Goal: Information Seeking & Learning: Learn about a topic

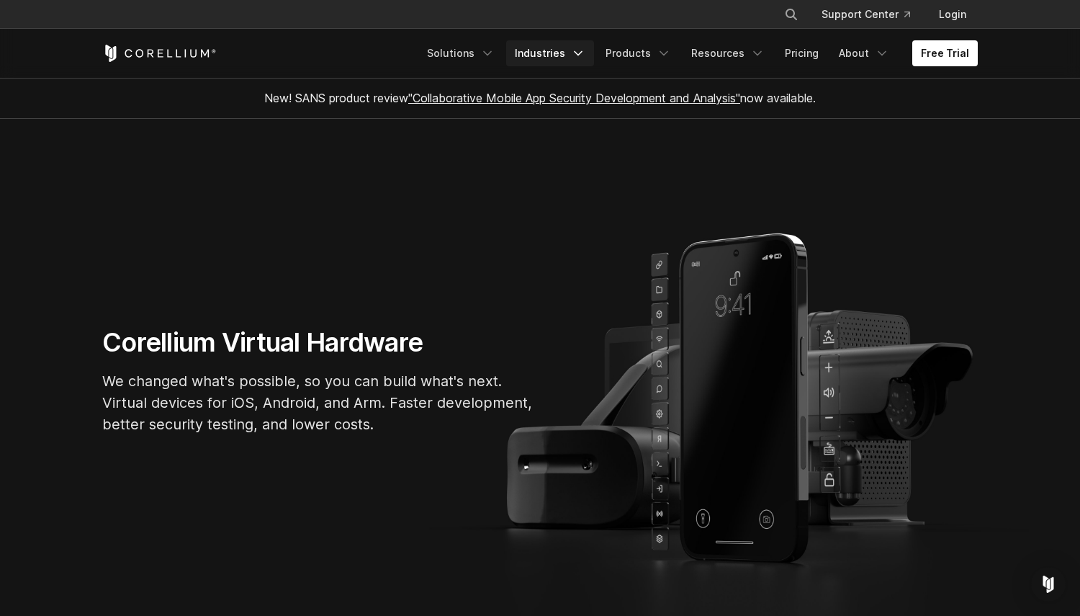
click at [550, 55] on link "Industries" at bounding box center [550, 53] width 88 height 26
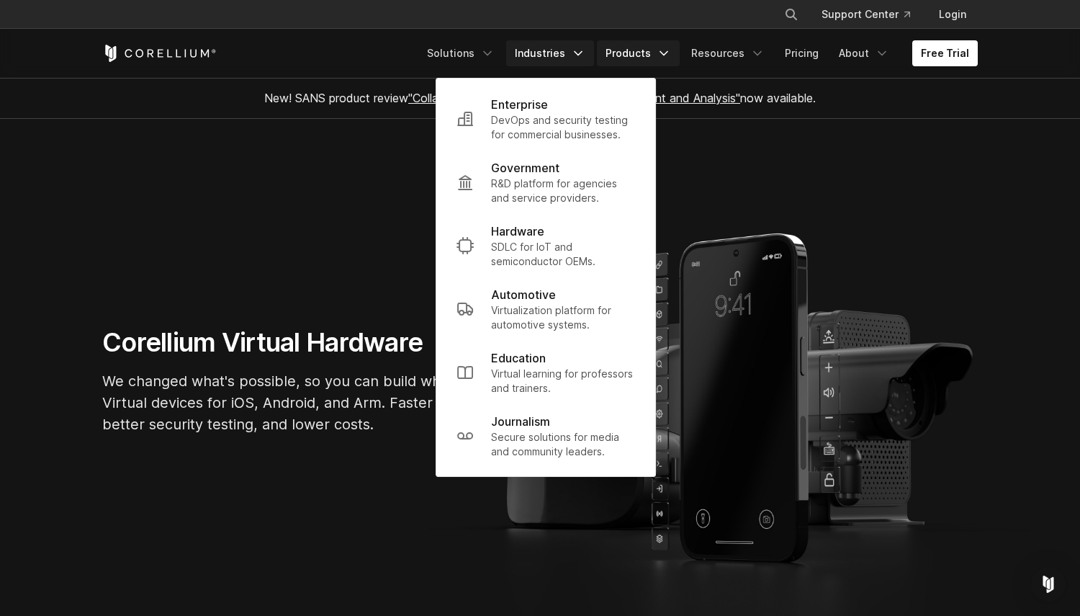
click at [639, 57] on link "Products" at bounding box center [638, 53] width 83 height 26
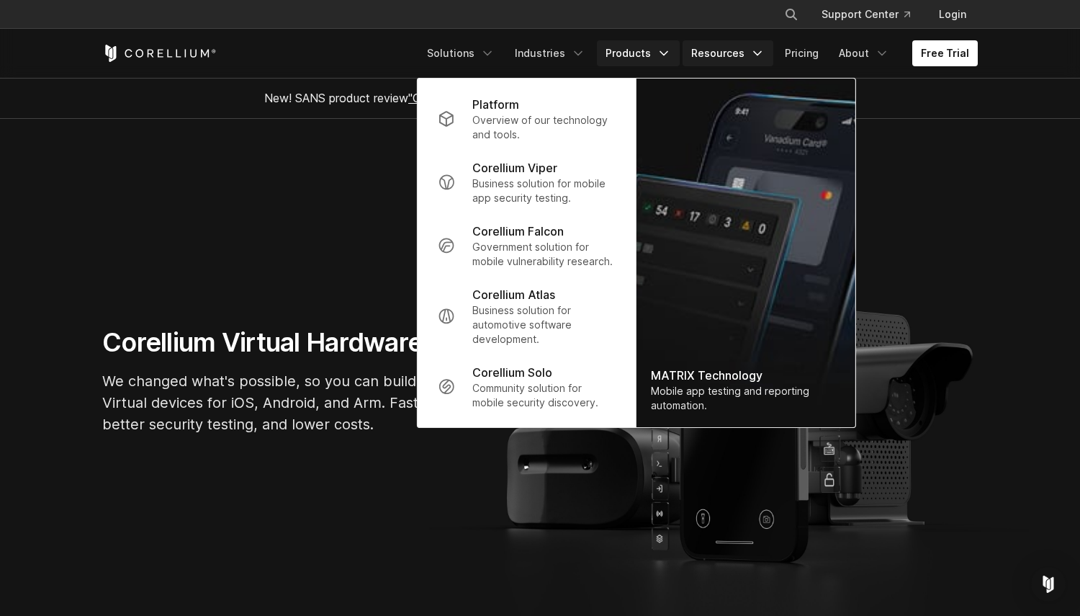
click at [757, 48] on icon "Navigation Menu" at bounding box center [757, 53] width 14 height 14
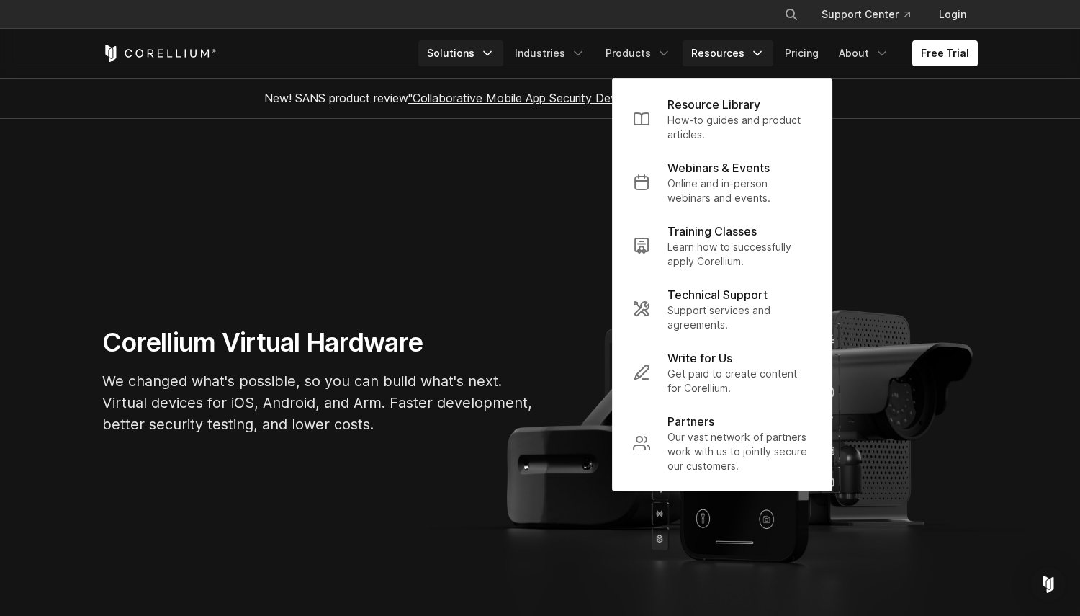
click at [487, 47] on link "Solutions" at bounding box center [460, 53] width 85 height 26
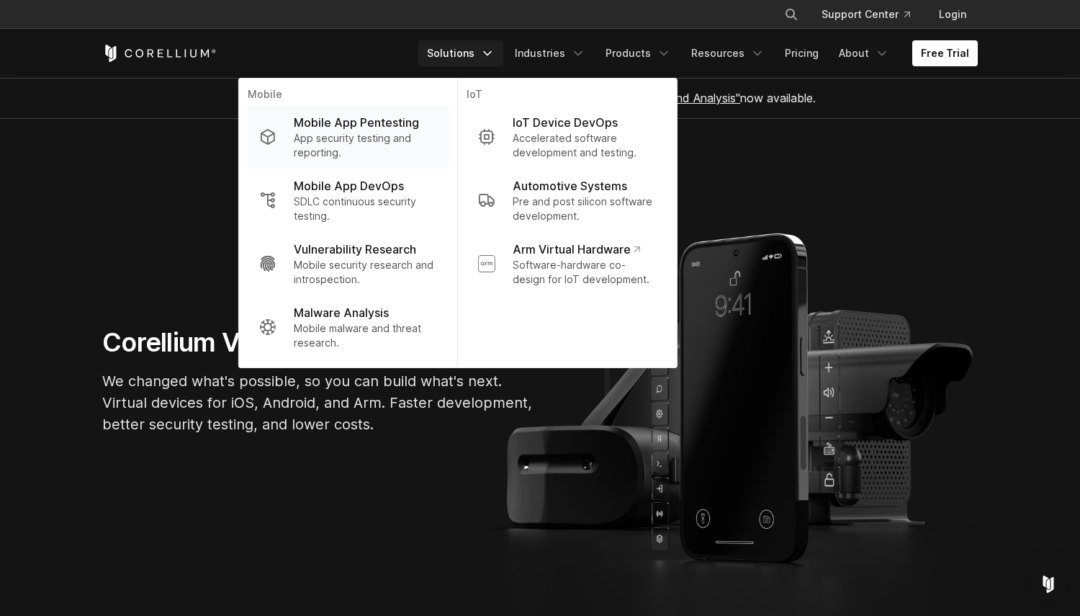
click at [431, 135] on p "App security testing and reporting." at bounding box center [365, 145] width 143 height 29
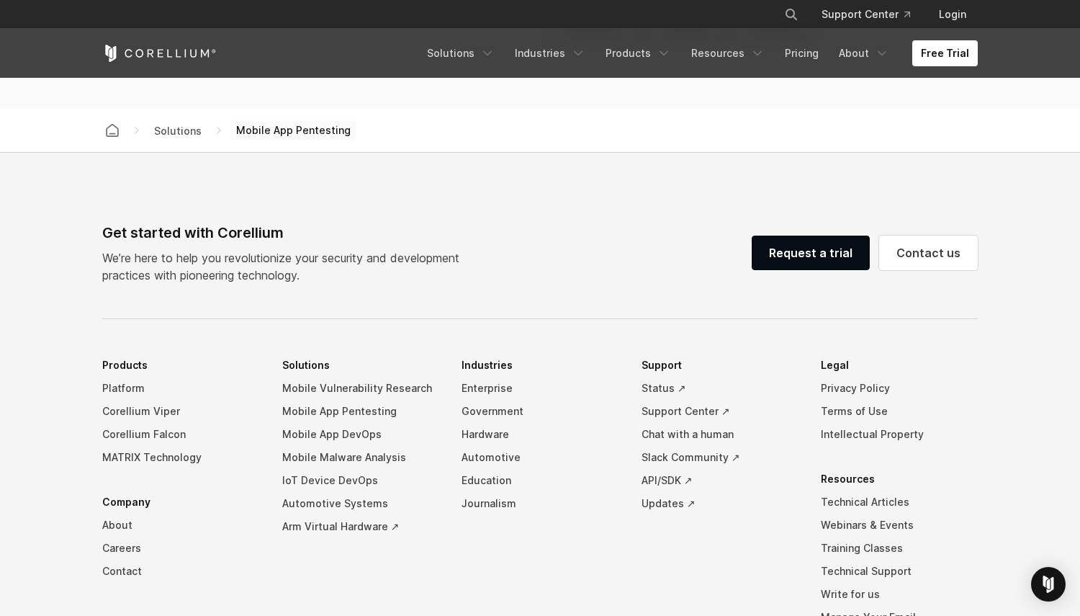
scroll to position [4553, 0]
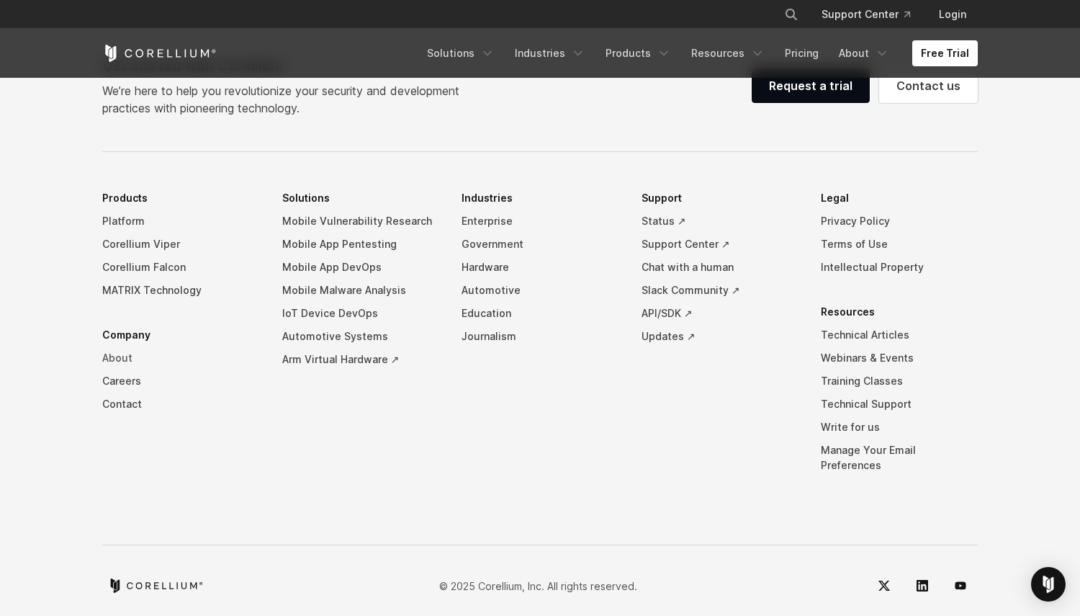
click at [118, 352] on link "About" at bounding box center [180, 357] width 157 height 23
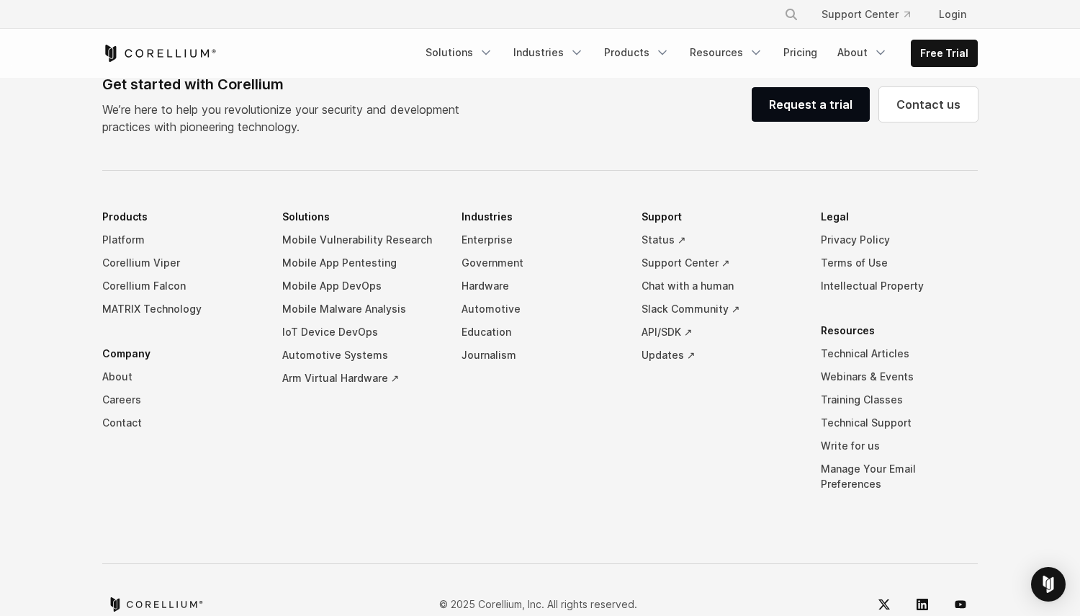
scroll to position [2477, 0]
click at [117, 410] on link "Contact" at bounding box center [180, 421] width 157 height 23
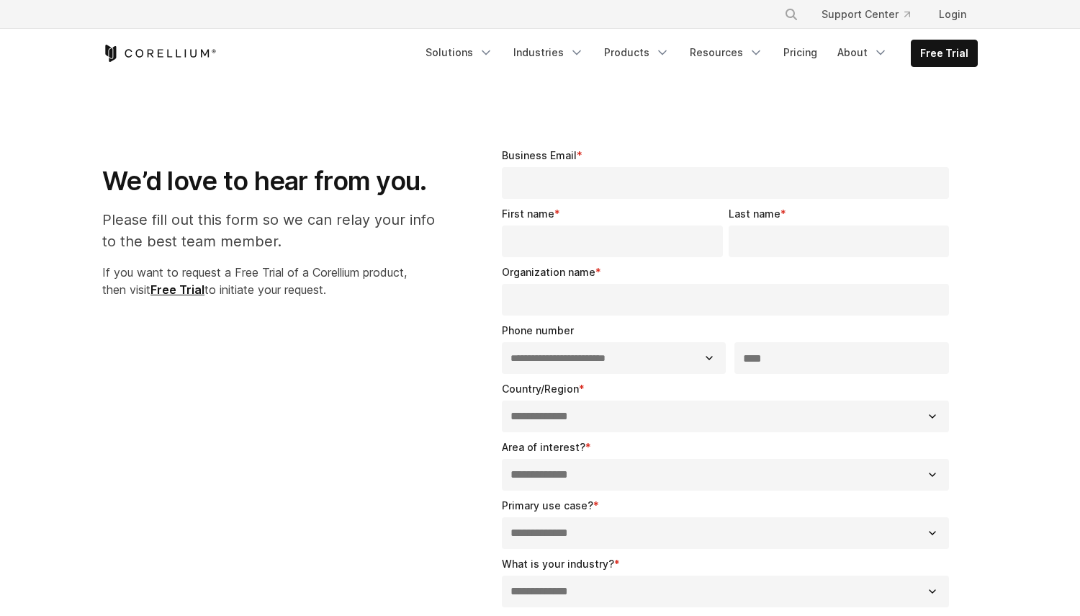
select select "**"
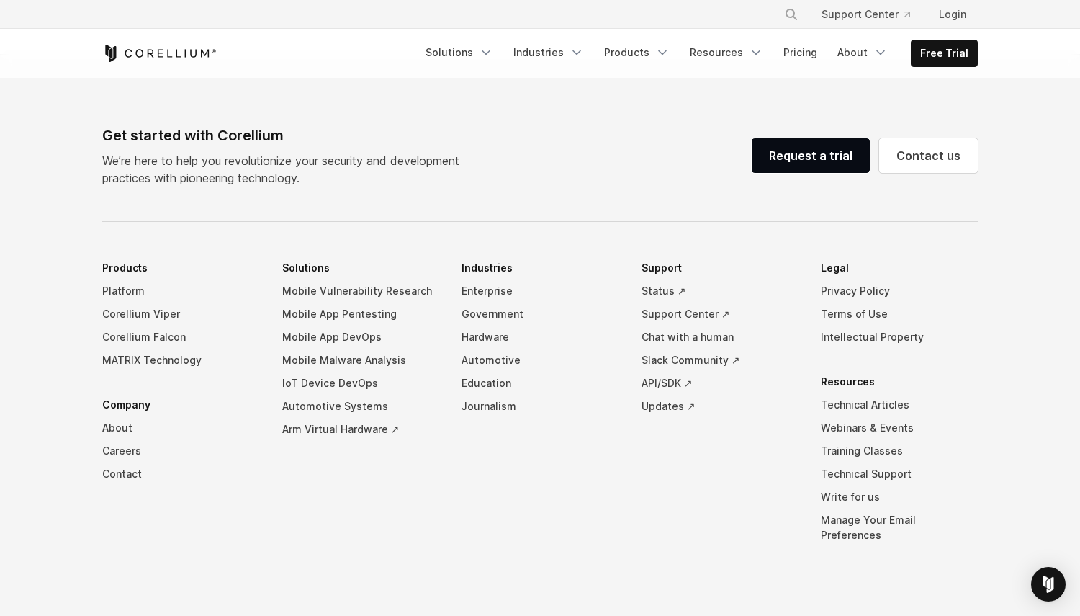
scroll to position [988, 0]
click at [130, 450] on link "Careers" at bounding box center [180, 450] width 157 height 23
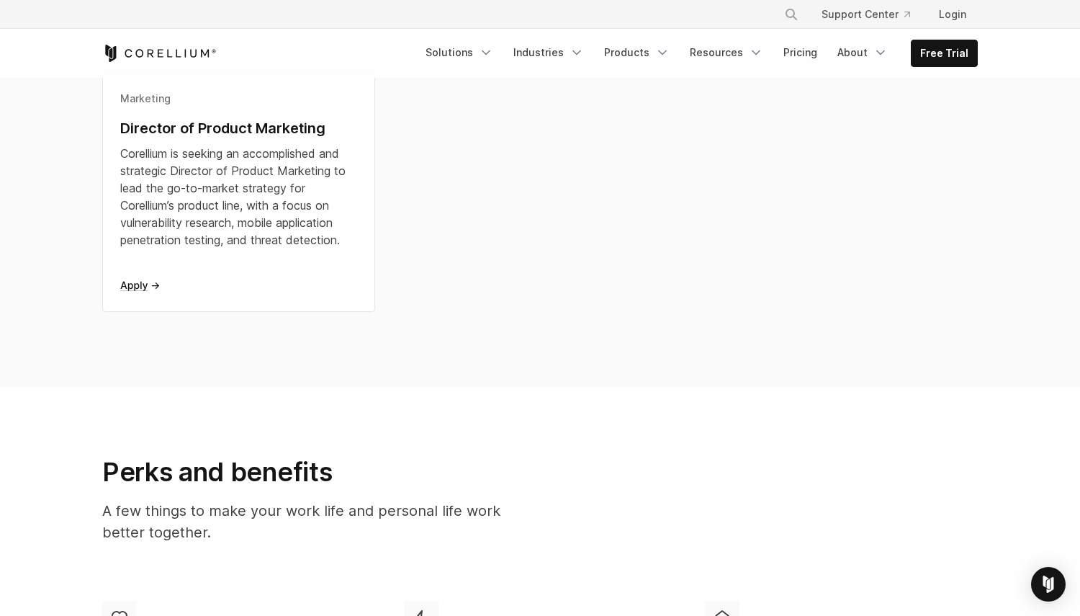
scroll to position [351, 0]
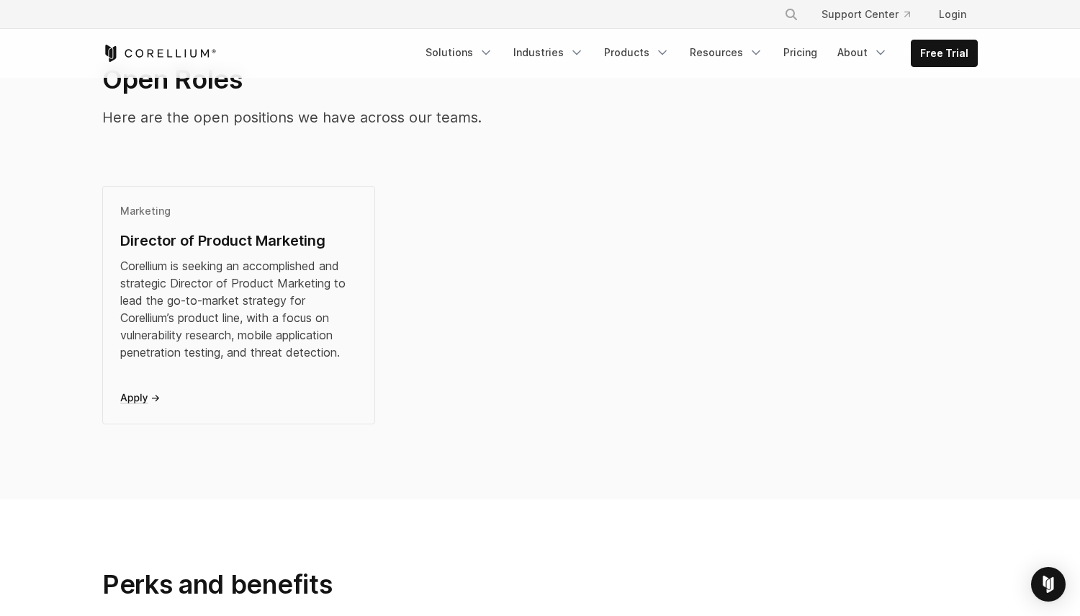
click at [266, 320] on div "Corellium is seeking an accomplished and strategic Director of Product Marketin…" at bounding box center [238, 309] width 237 height 104
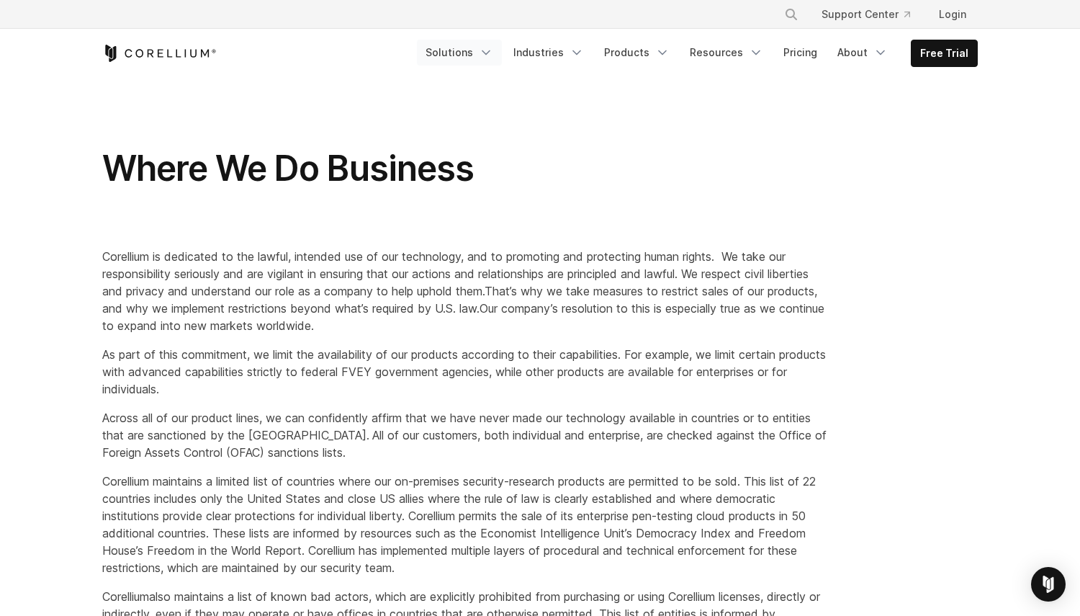
click at [449, 53] on link "Solutions" at bounding box center [459, 53] width 85 height 26
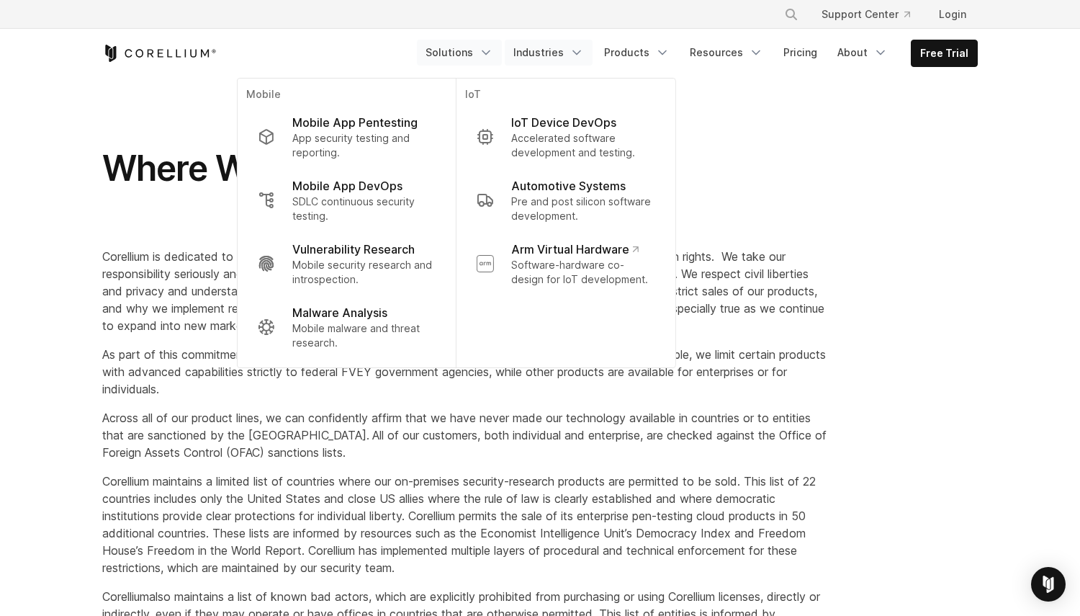
click at [562, 50] on link "Industries" at bounding box center [549, 53] width 88 height 26
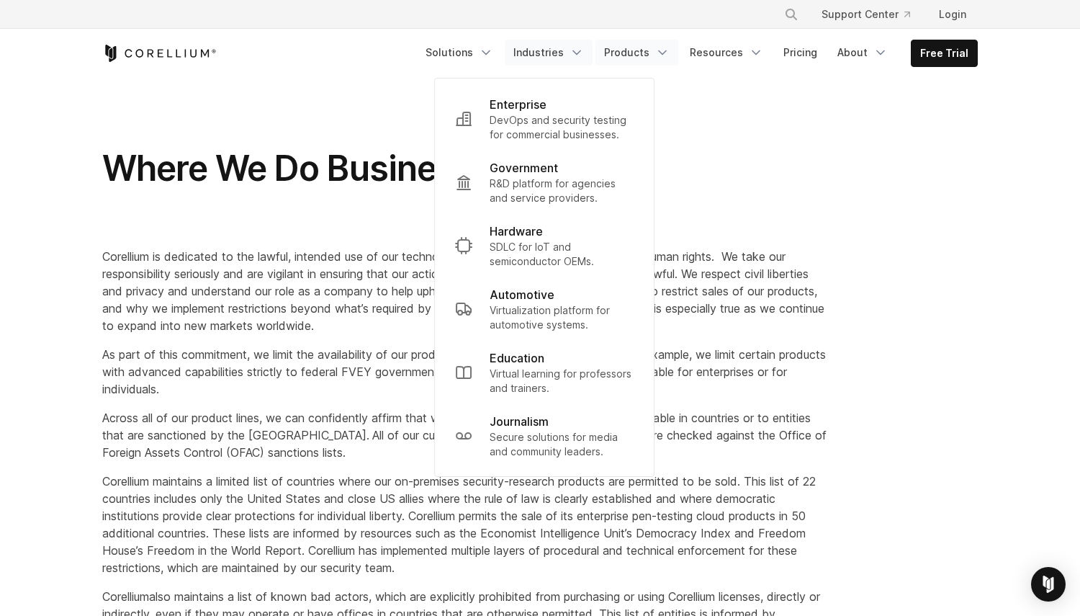
click at [634, 54] on link "Products" at bounding box center [636, 53] width 83 height 26
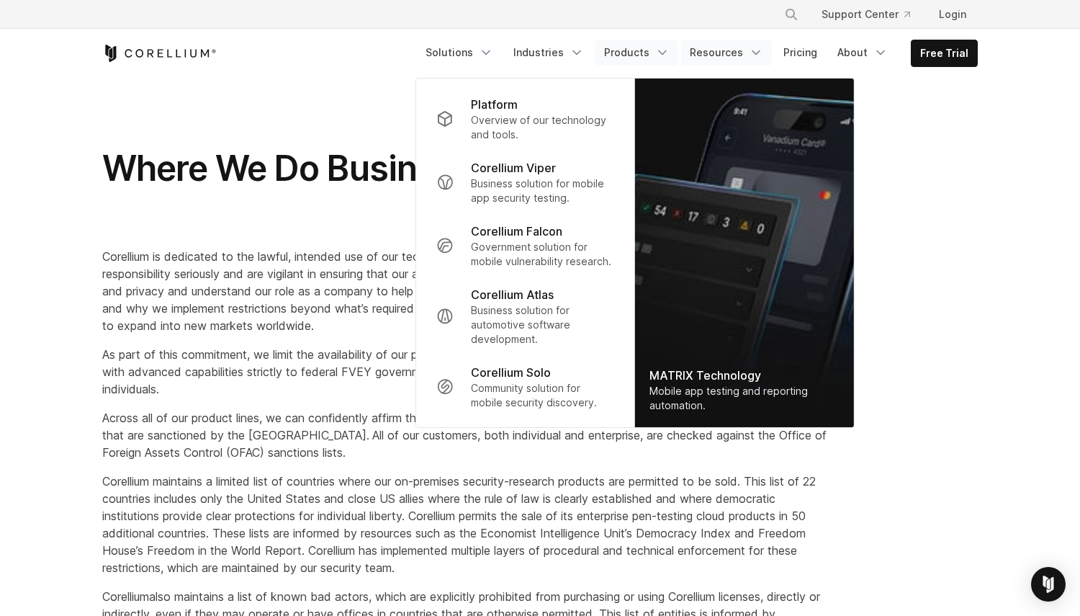
click at [711, 55] on link "Resources" at bounding box center [726, 53] width 91 height 26
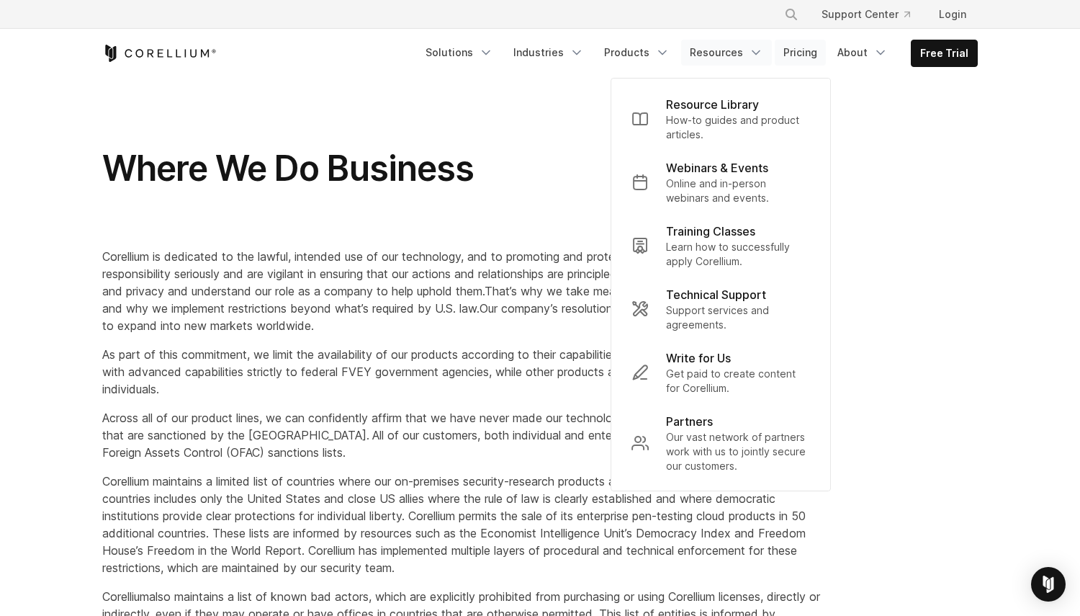
click at [785, 59] on link "Pricing" at bounding box center [800, 53] width 51 height 26
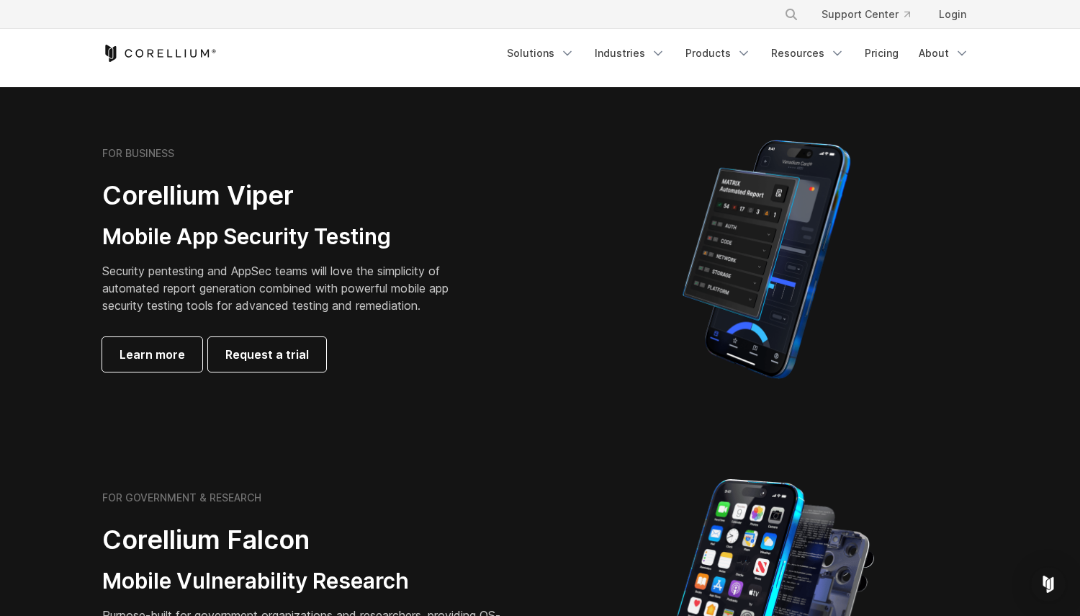
scroll to position [284, 0]
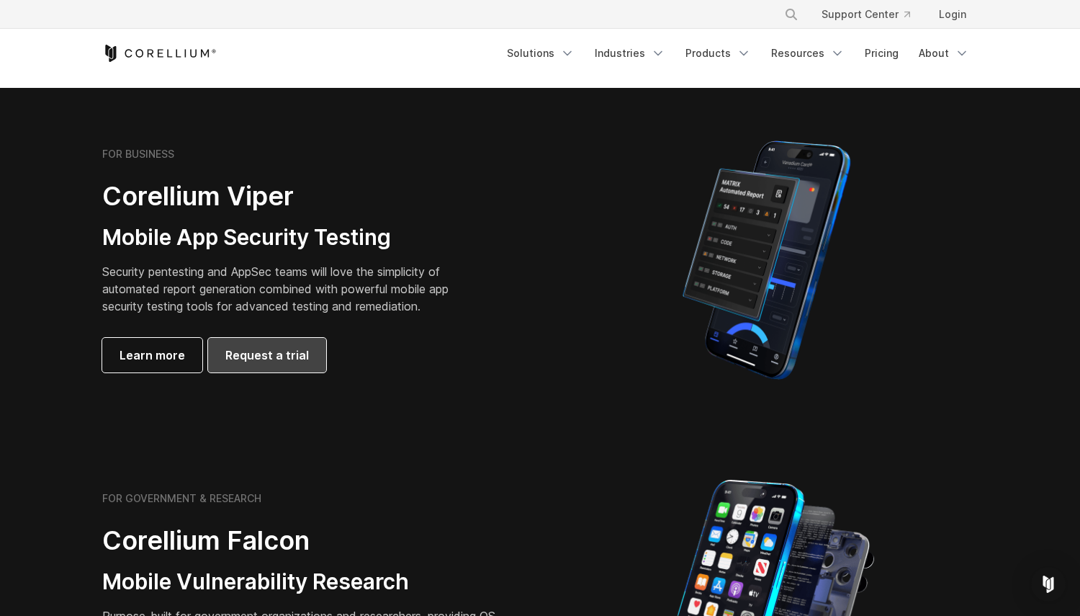
click at [274, 346] on span "Request a trial" at bounding box center [267, 354] width 84 height 17
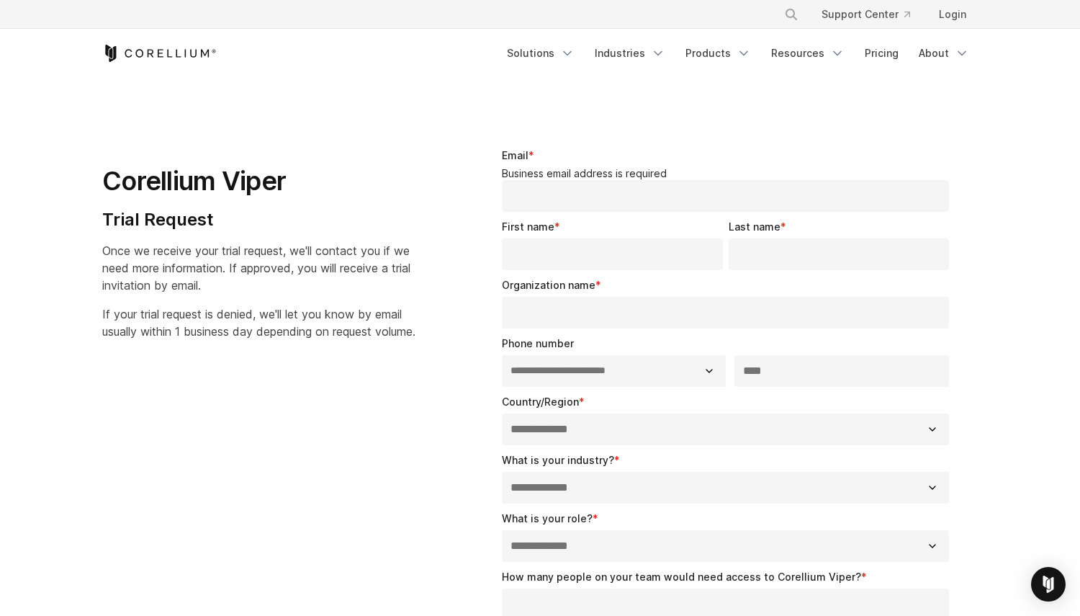
select select "**"
click at [156, 55] on icon "Corellium Home" at bounding box center [159, 53] width 114 height 17
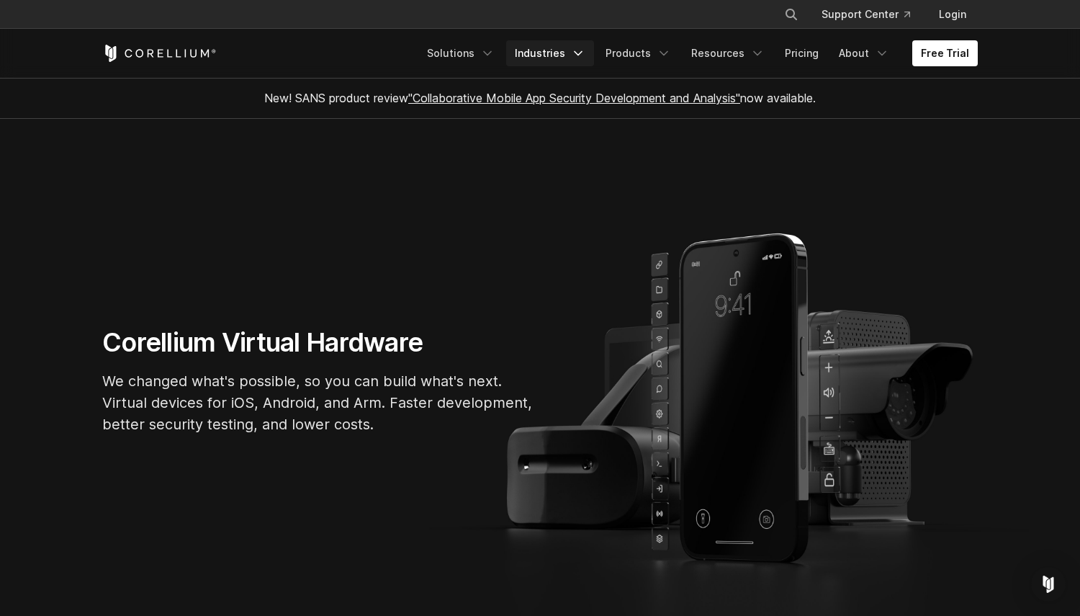
click at [573, 58] on link "Industries" at bounding box center [550, 53] width 88 height 26
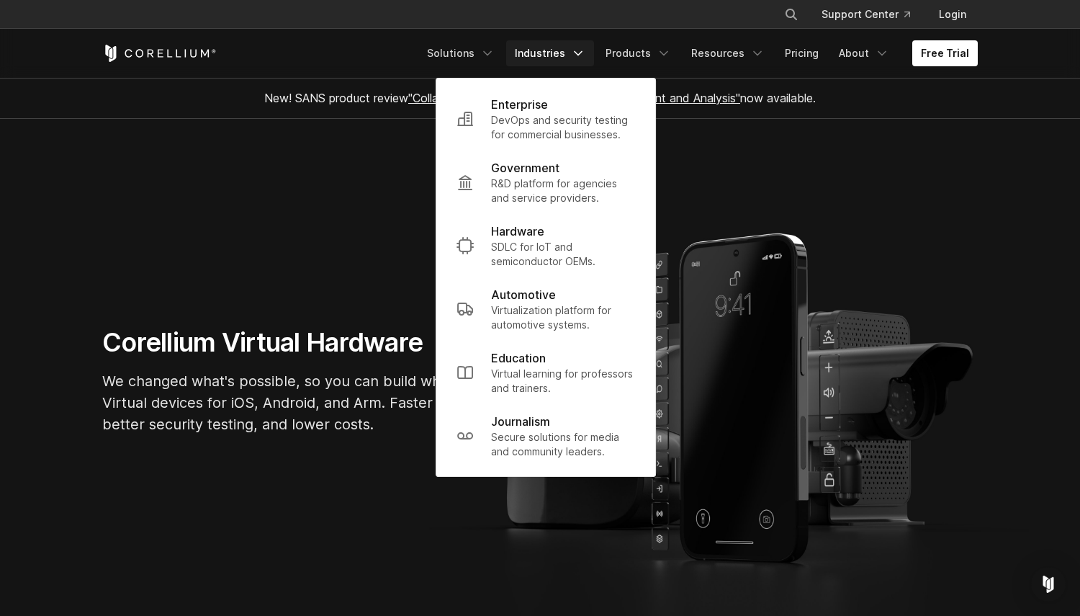
click at [573, 58] on link "Industries" at bounding box center [550, 53] width 88 height 26
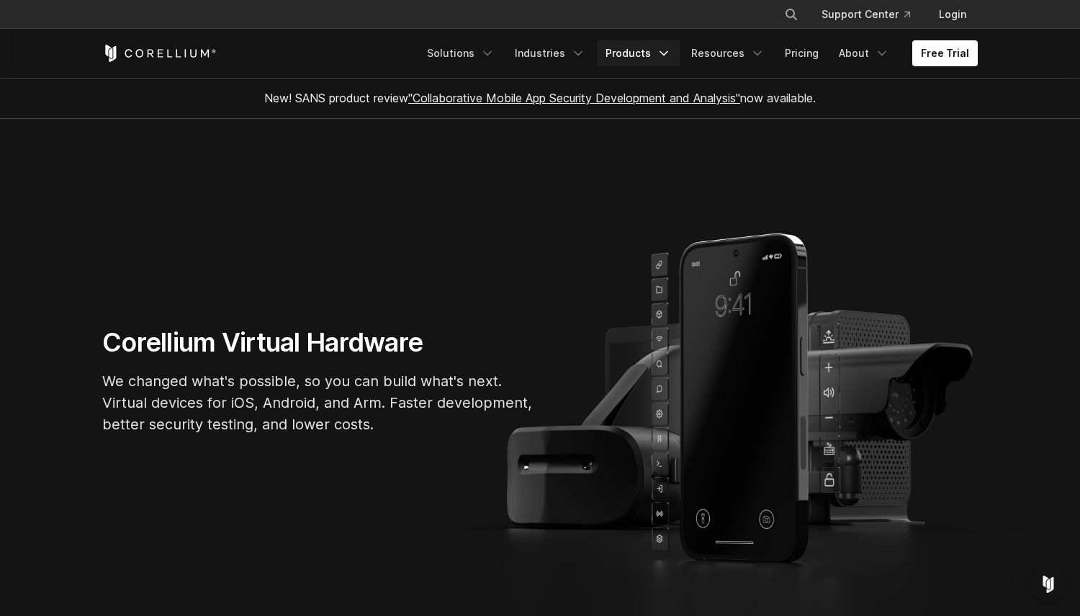
click at [665, 66] on link "Products" at bounding box center [638, 53] width 83 height 26
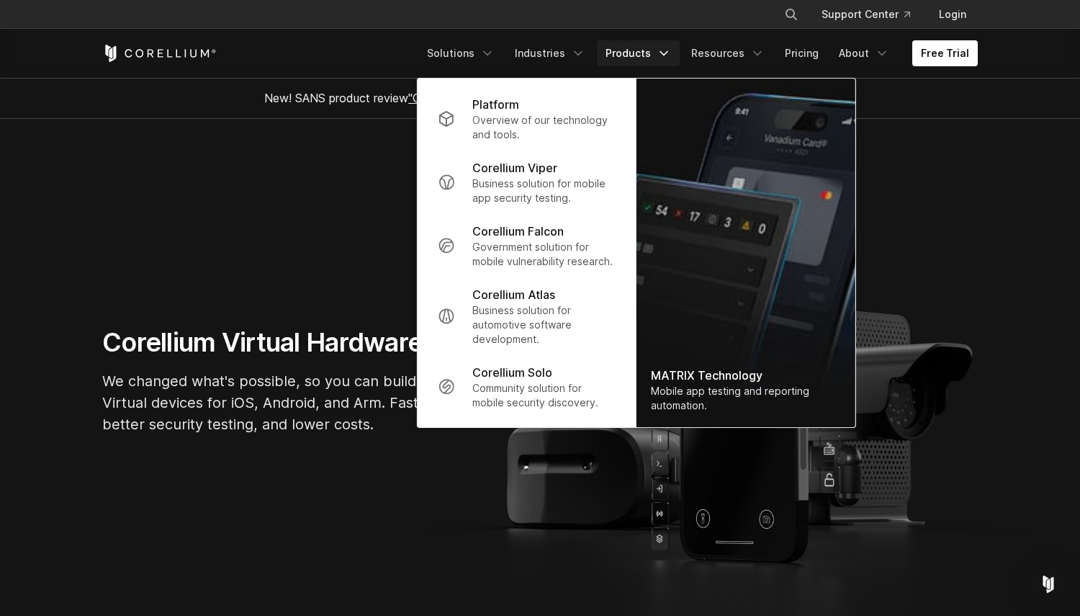
click at [251, 357] on h1 "Corellium Virtual Hardware" at bounding box center [318, 342] width 432 height 32
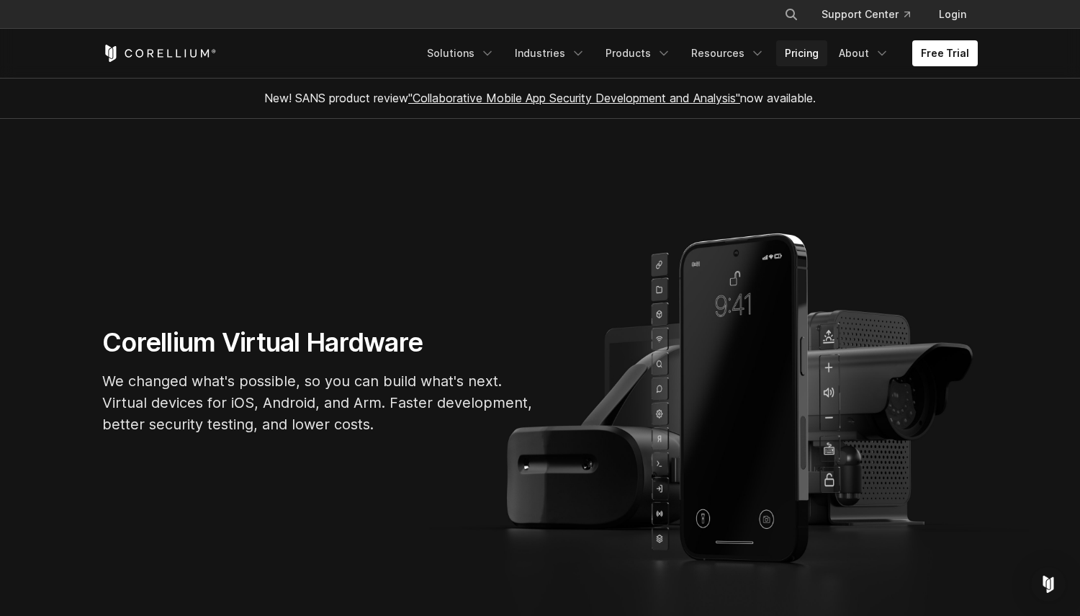
click at [812, 47] on link "Pricing" at bounding box center [801, 53] width 51 height 26
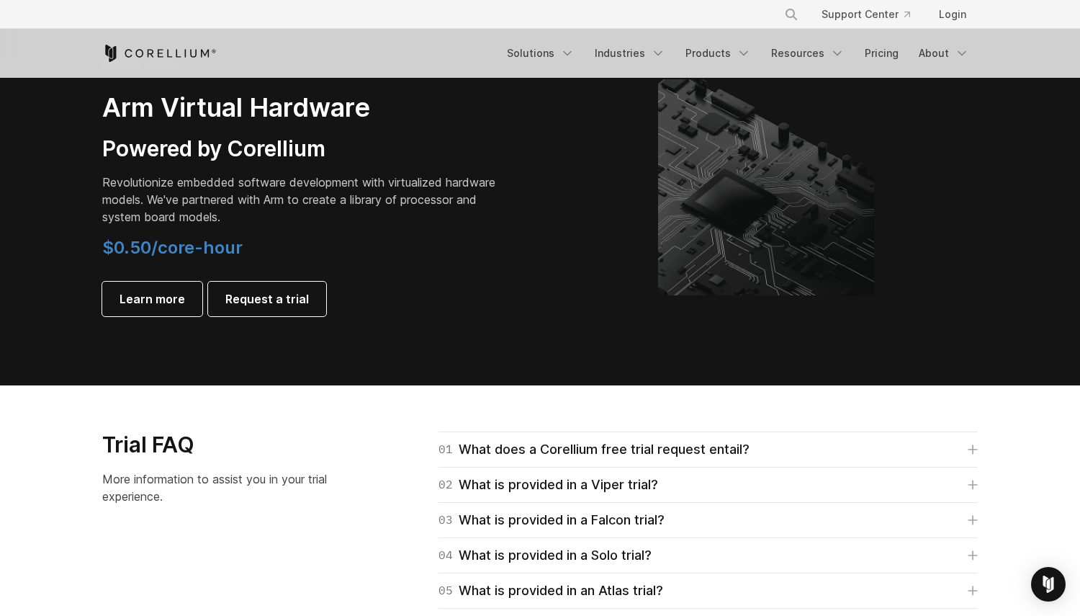
scroll to position [1736, 0]
click at [193, 243] on span "$0.50/core-hour" at bounding box center [172, 247] width 140 height 21
click at [310, 248] on h4 "$0.50/core-hour" at bounding box center [303, 248] width 403 height 22
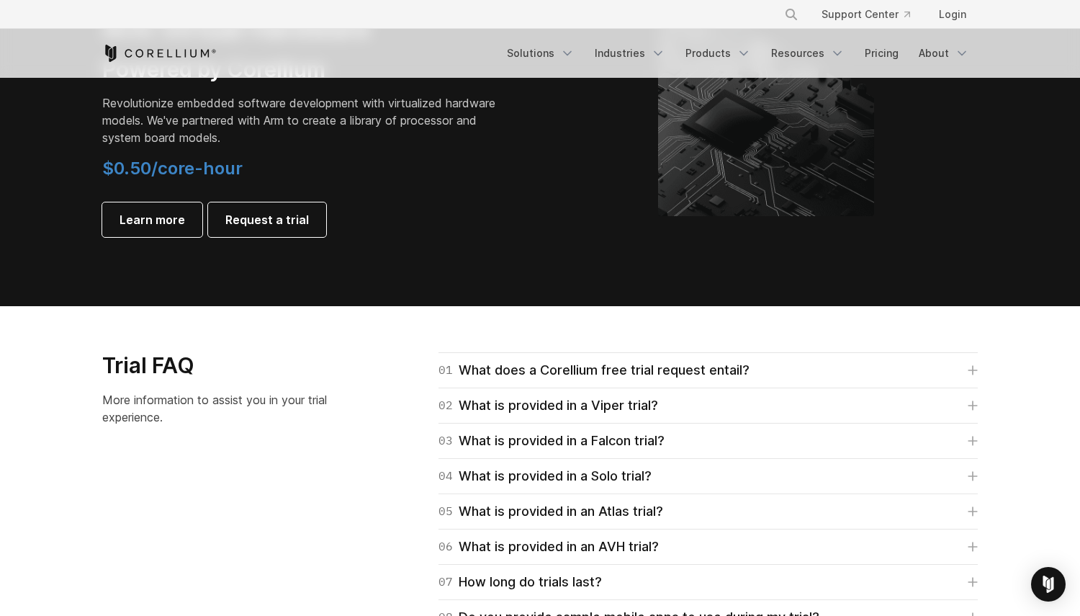
scroll to position [1814, 0]
